Goal: Task Accomplishment & Management: Manage account settings

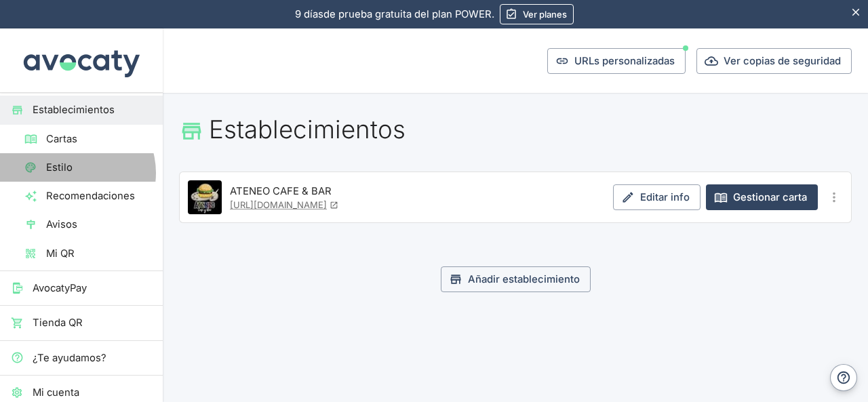
click at [75, 172] on span "Estilo" at bounding box center [99, 167] width 106 height 15
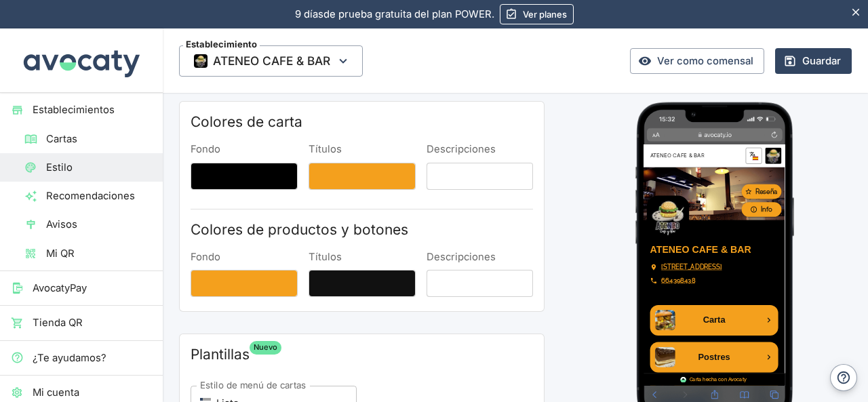
scroll to position [66, 0]
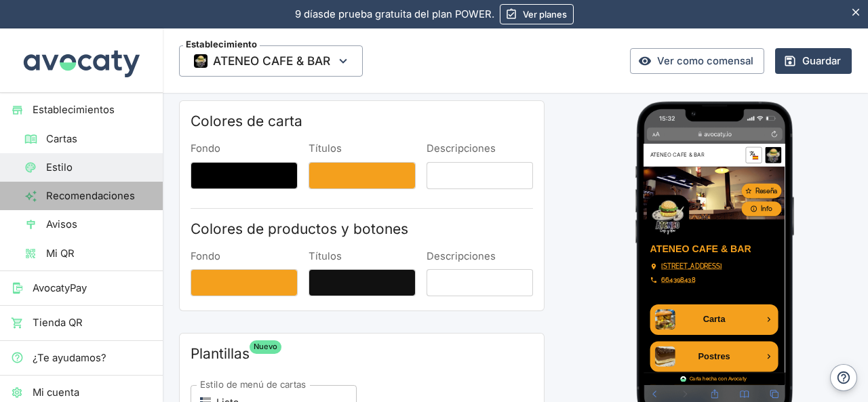
click at [109, 203] on span "Recomendaciones" at bounding box center [99, 195] width 106 height 15
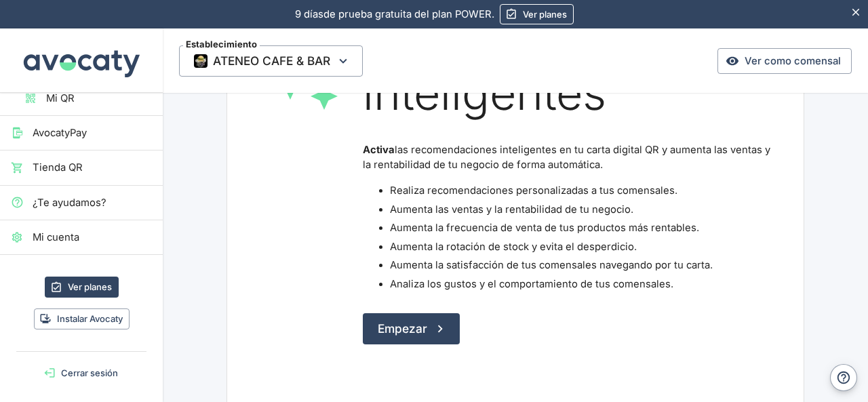
scroll to position [226, 0]
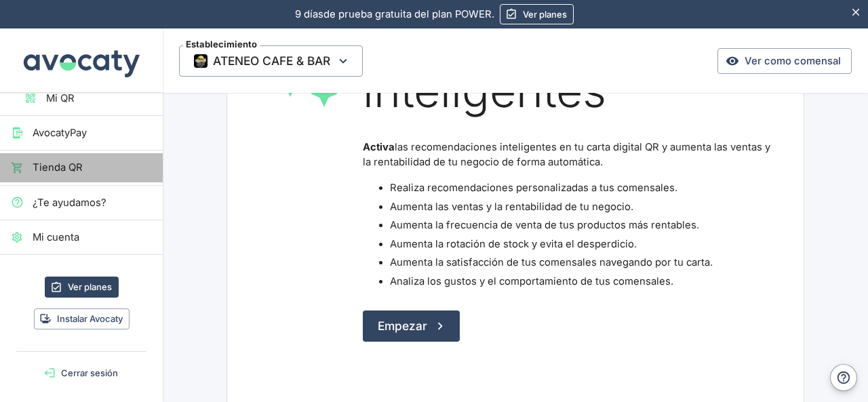
click at [87, 174] on span "Tienda QR" at bounding box center [92, 167] width 119 height 15
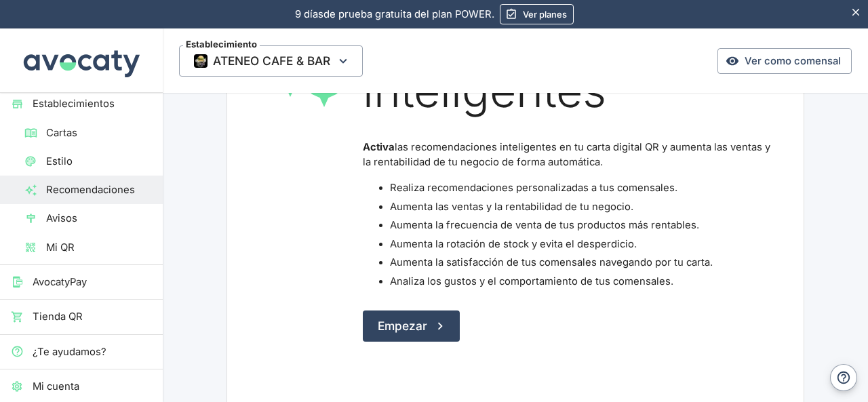
scroll to position [0, 0]
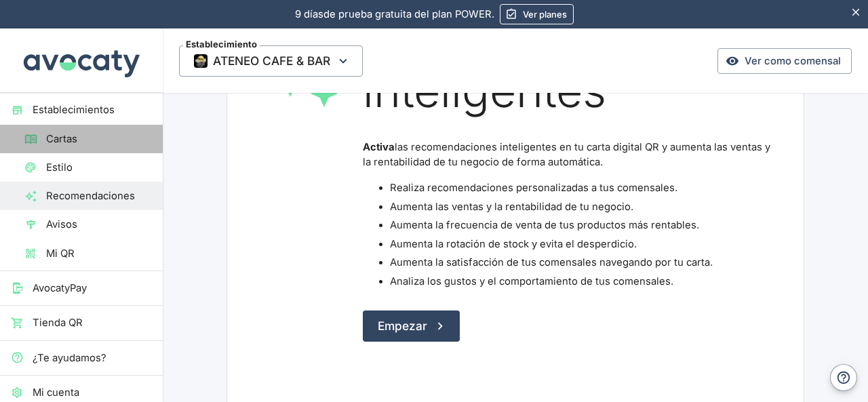
click at [88, 136] on span "Cartas" at bounding box center [99, 139] width 106 height 15
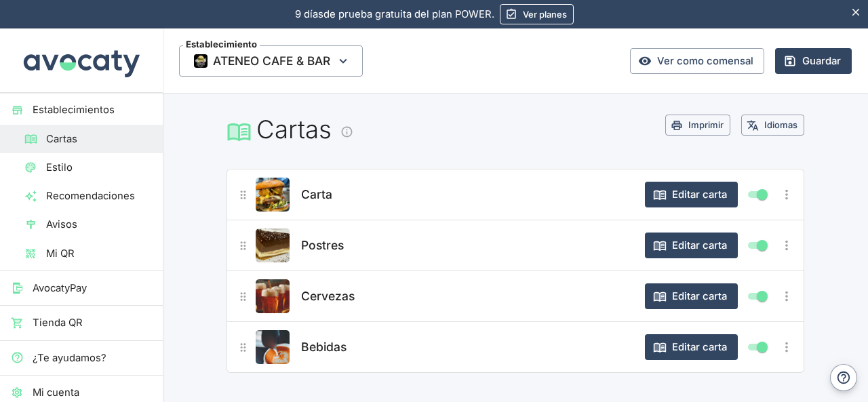
click at [548, 297] on div "Cervezas" at bounding box center [466, 296] width 336 height 34
click at [679, 291] on button "Editar carta" at bounding box center [691, 296] width 93 height 26
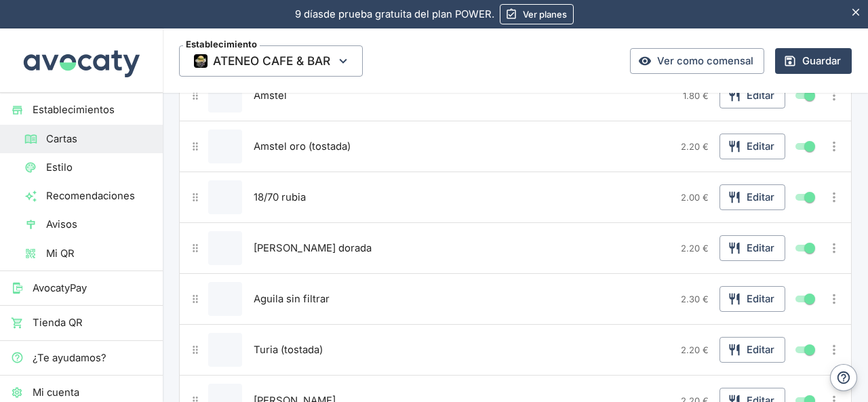
scroll to position [203, 0]
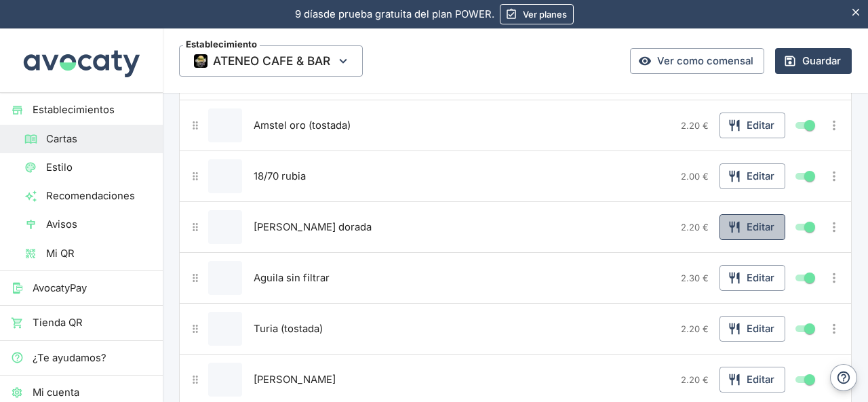
click at [750, 228] on button "Editar" at bounding box center [752, 227] width 66 height 26
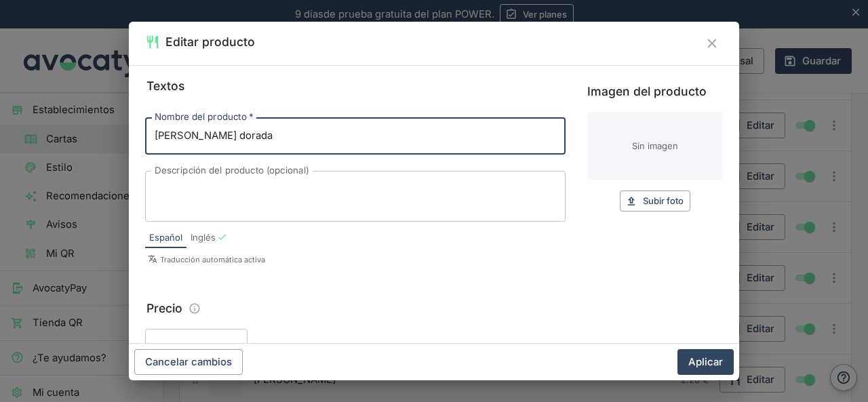
click at [189, 137] on input "[PERSON_NAME] dorada" at bounding box center [355, 135] width 420 height 37
type input "Aguila dorada"
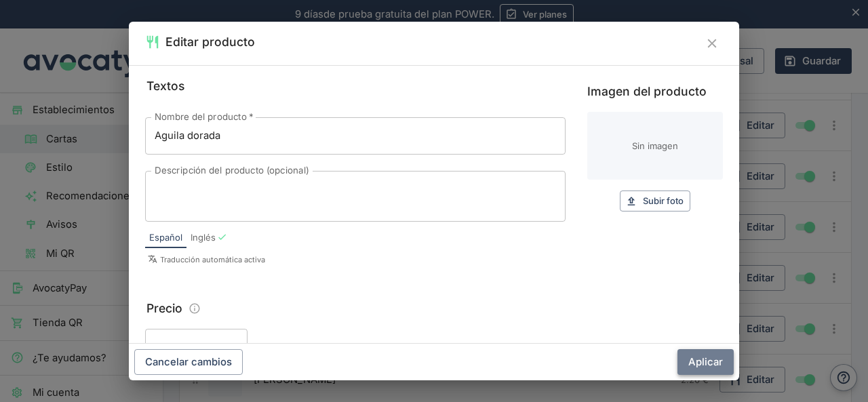
click at [687, 360] on button "Aplicar" at bounding box center [705, 362] width 56 height 26
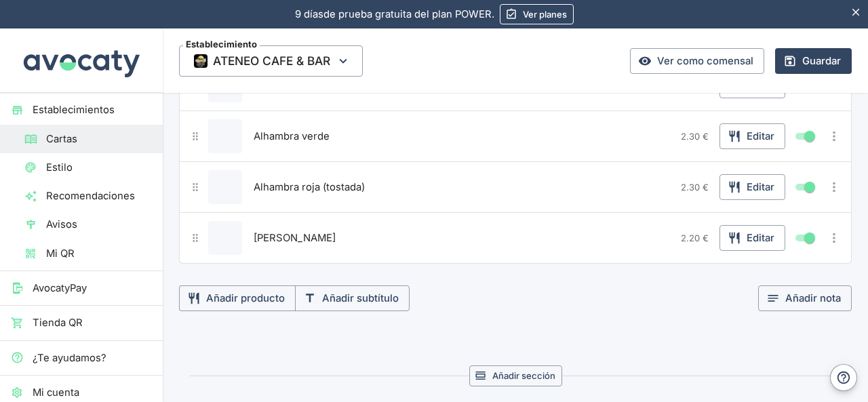
scroll to position [678, 0]
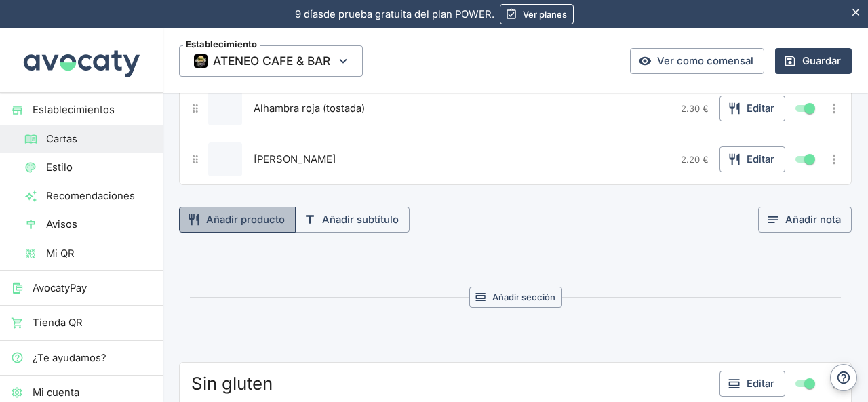
click at [246, 220] on button "Añadir producto" at bounding box center [237, 220] width 117 height 26
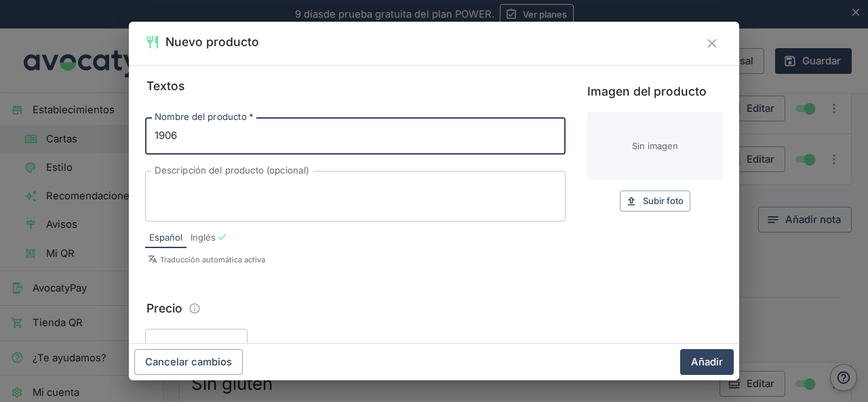
type input "1906"
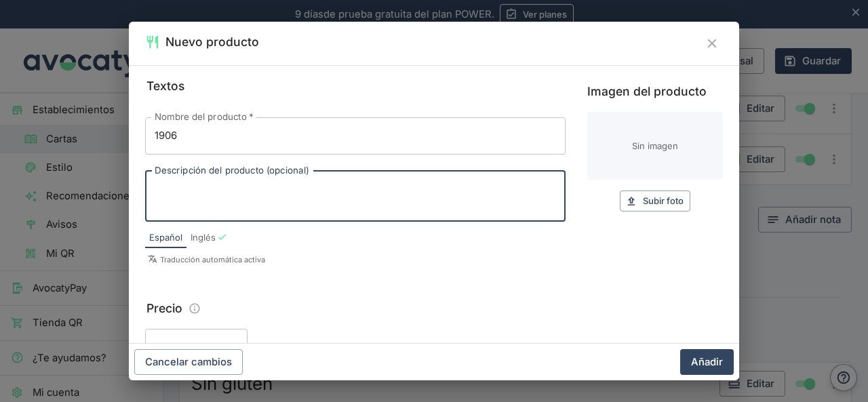
click at [333, 195] on textarea "Descripción del producto (opcional)" at bounding box center [355, 196] width 401 height 28
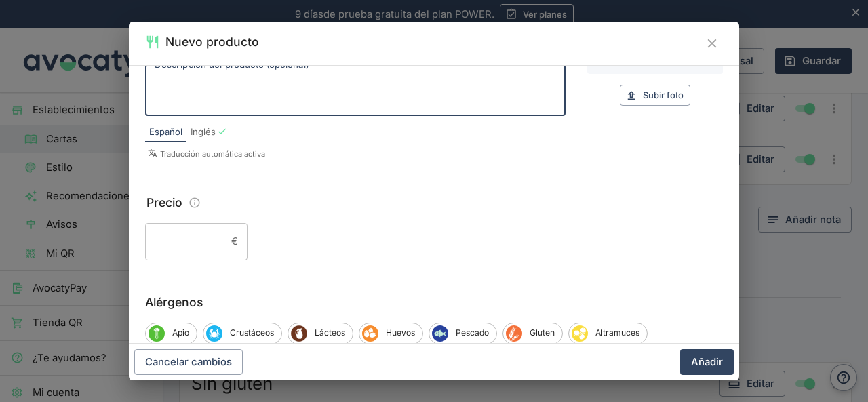
scroll to position [114, 0]
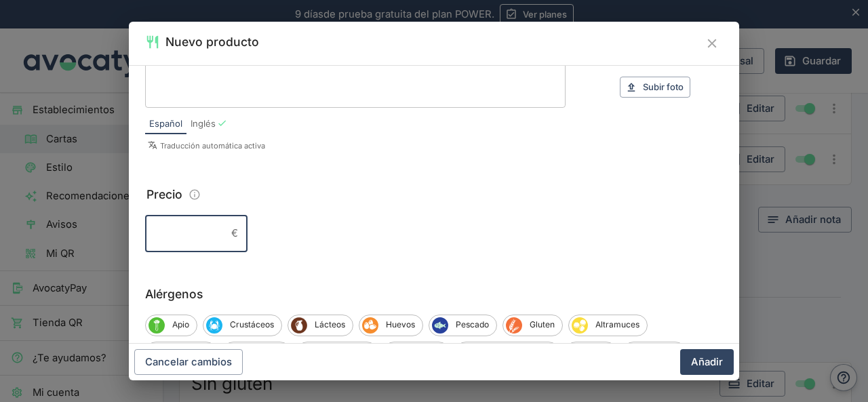
click at [205, 230] on input "Precio" at bounding box center [185, 233] width 81 height 37
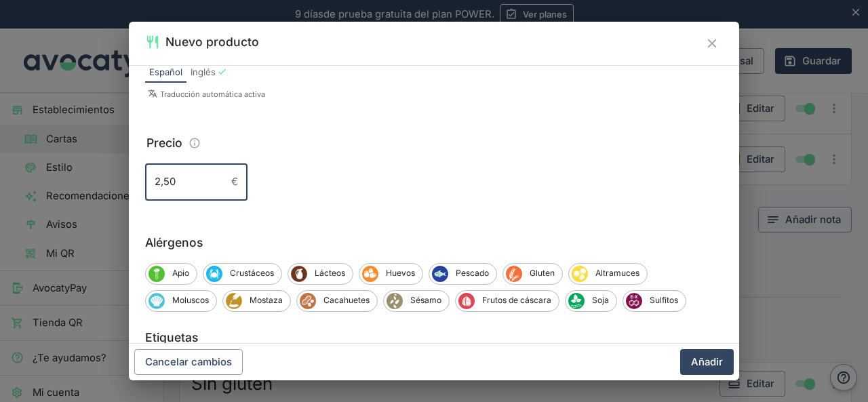
scroll to position [166, 0]
type input "2,50"
click at [710, 371] on button "Añadir" at bounding box center [707, 362] width 54 height 26
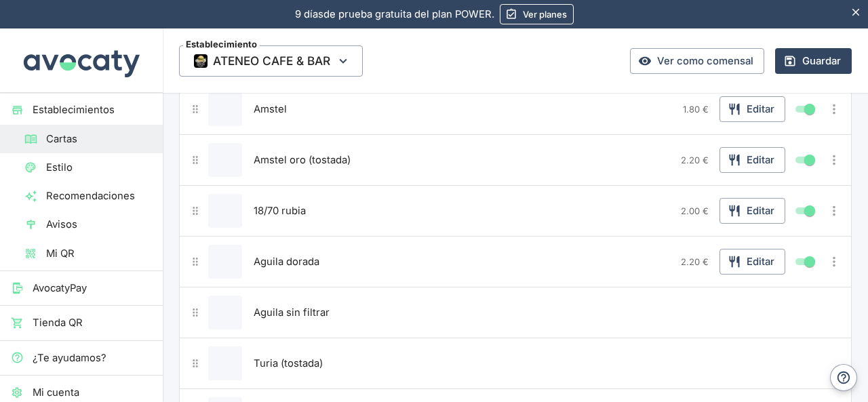
scroll to position [0, 0]
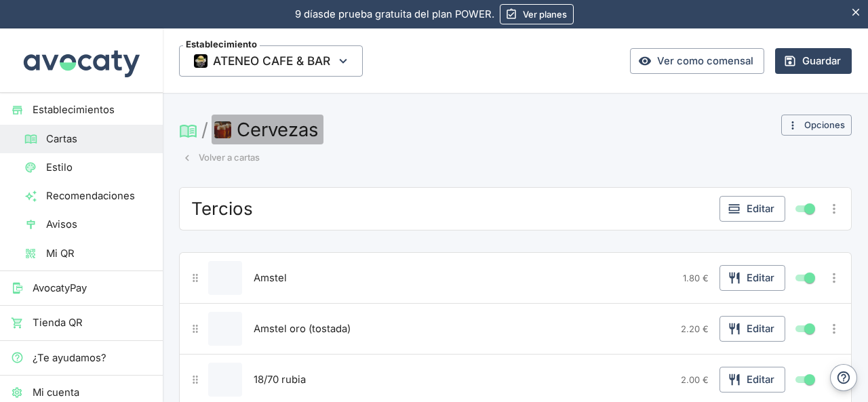
click at [256, 128] on button "Cervezas" at bounding box center [267, 130] width 112 height 30
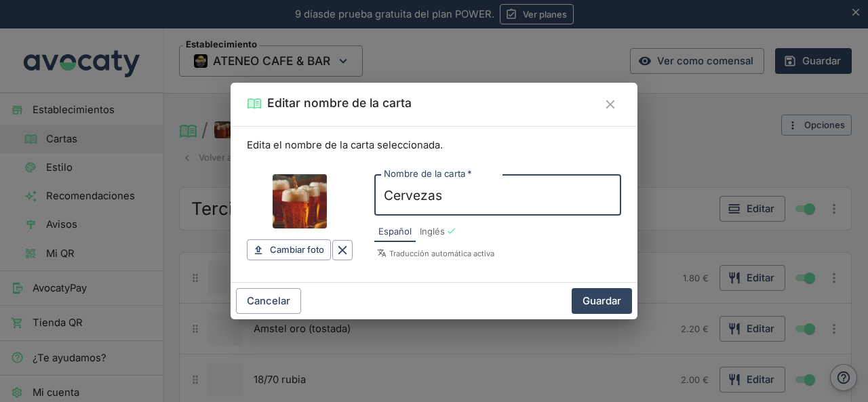
click at [603, 104] on icon "Cerrar" at bounding box center [610, 104] width 15 height 15
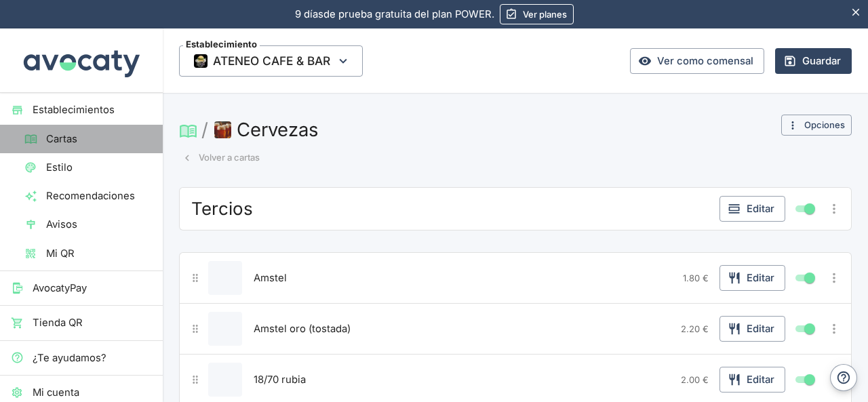
click at [110, 141] on span "Cartas" at bounding box center [99, 139] width 106 height 15
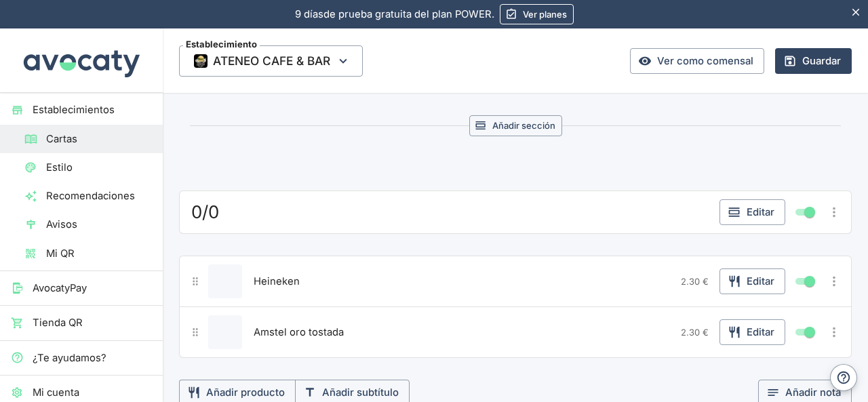
scroll to position [2480, 0]
click at [762, 200] on button "Editar" at bounding box center [752, 213] width 66 height 26
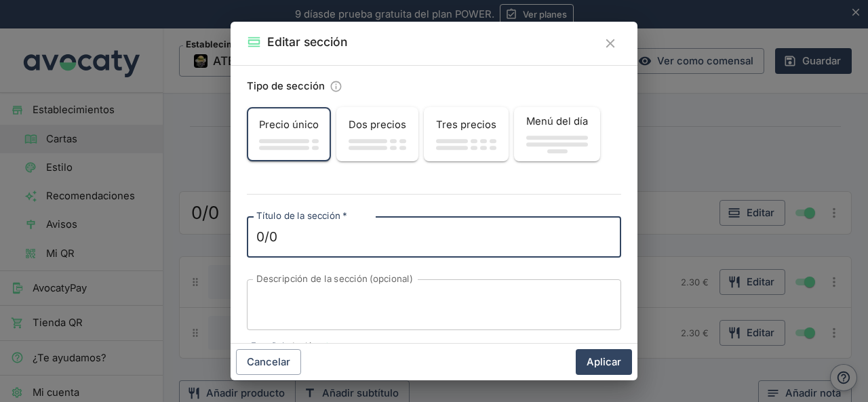
click at [554, 244] on textarea "0/0" at bounding box center [433, 237] width 355 height 19
type textarea "0/0 (sin alcohol)"
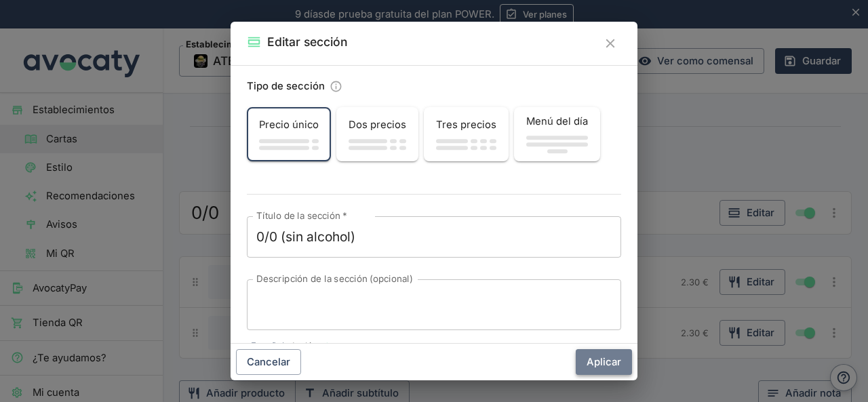
click at [583, 365] on button "Aplicar" at bounding box center [603, 362] width 56 height 26
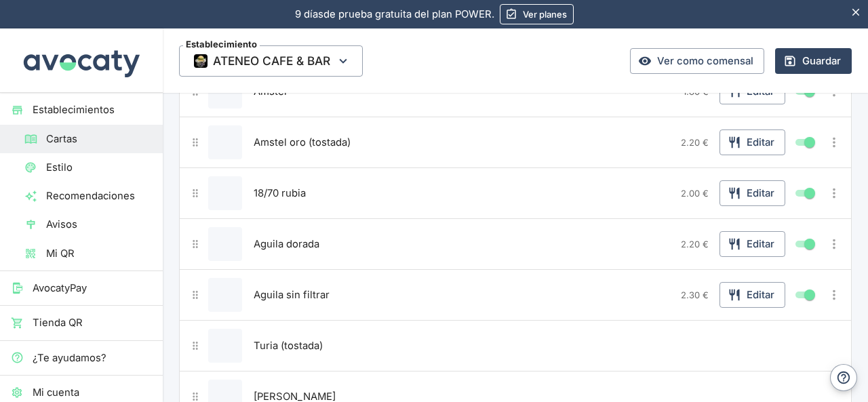
scroll to position [0, 0]
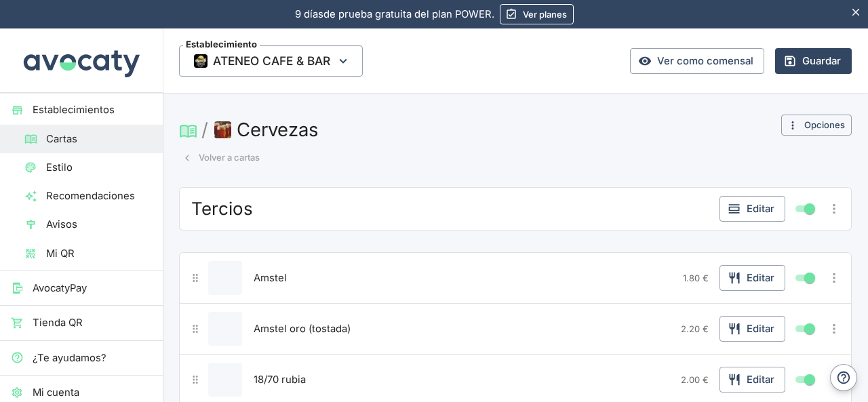
click at [194, 131] on icon at bounding box center [188, 130] width 18 height 18
click at [117, 138] on span "Cartas" at bounding box center [99, 139] width 106 height 15
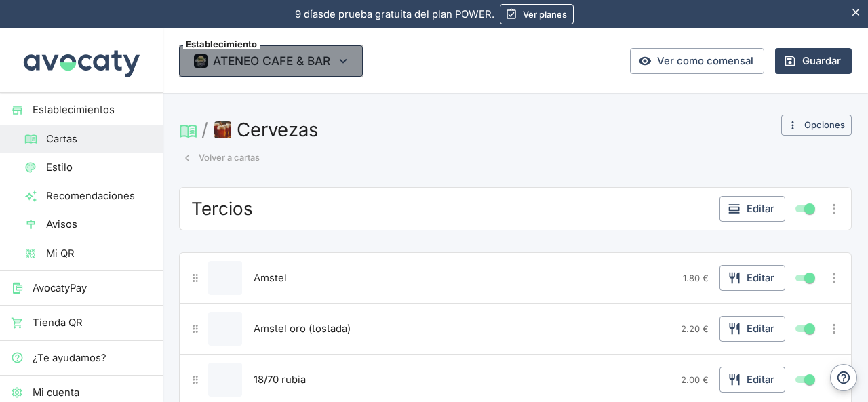
click at [226, 60] on span "ATENEO CAFE & BAR" at bounding box center [271, 61] width 117 height 20
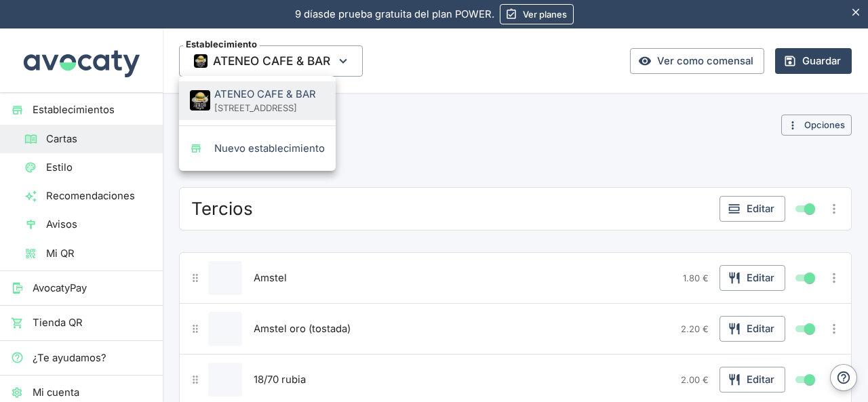
click at [531, 148] on div at bounding box center [434, 201] width 868 height 402
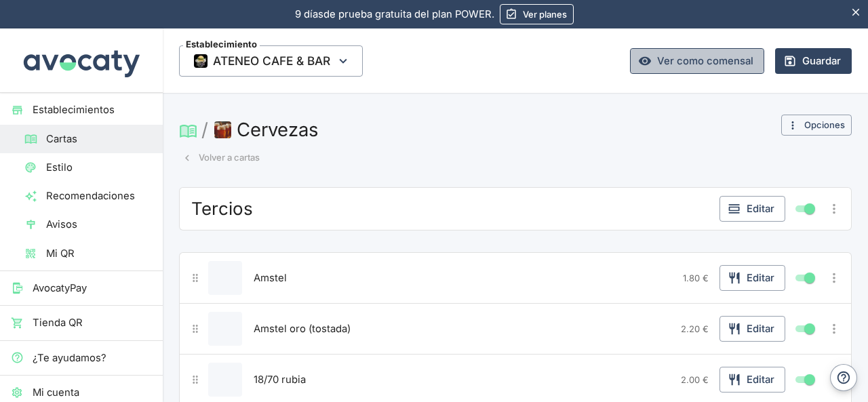
click at [677, 59] on link "Ver como comensal" at bounding box center [697, 61] width 134 height 26
